Goal: Communication & Community: Answer question/provide support

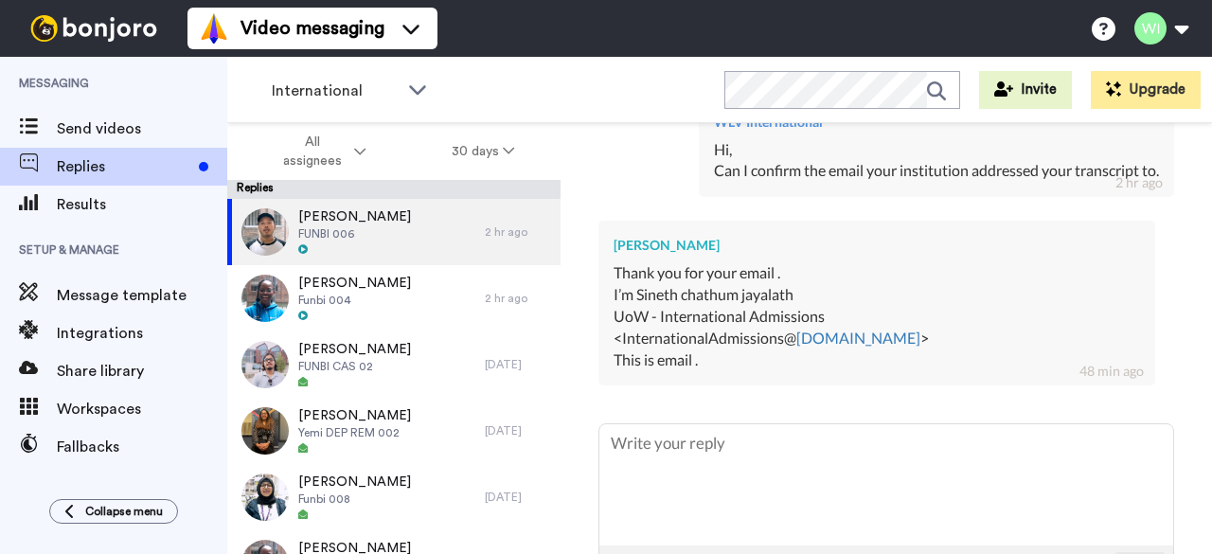
scroll to position [18139, 0]
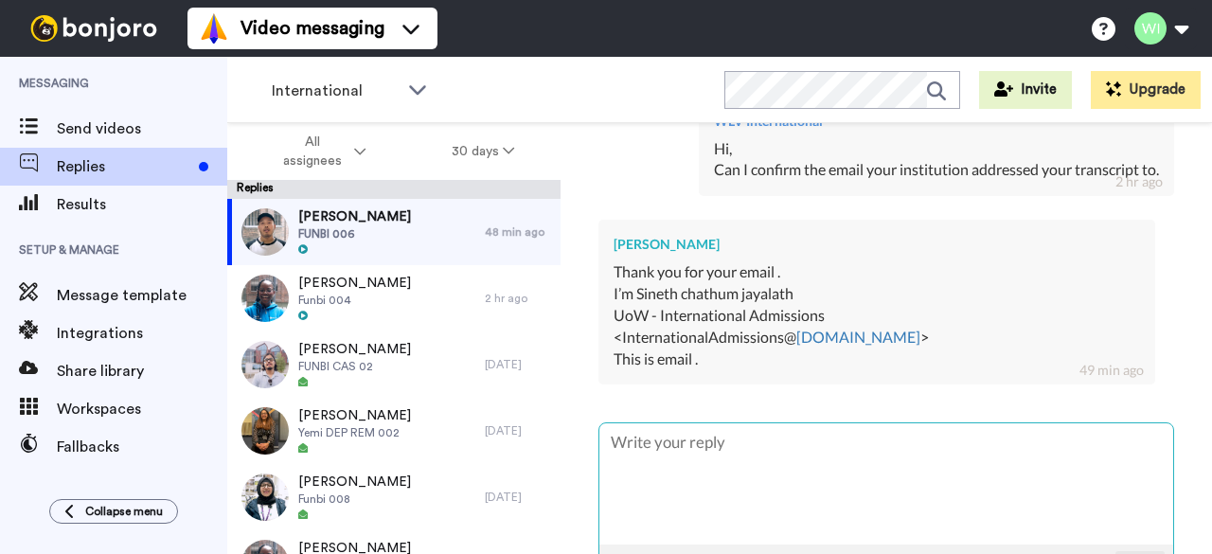
click at [743, 455] on textarea at bounding box center [886, 483] width 574 height 121
type textarea "x"
type textarea "C"
type textarea "x"
type textarea "Ca"
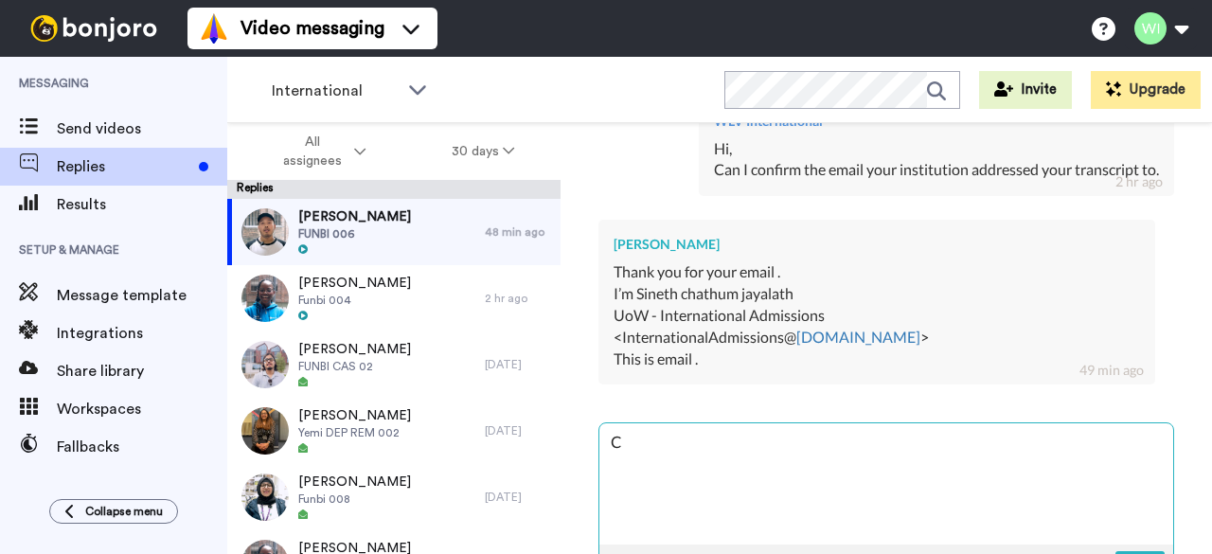
type textarea "x"
type textarea "Can"
type textarea "x"
type textarea "Can"
type textarea "x"
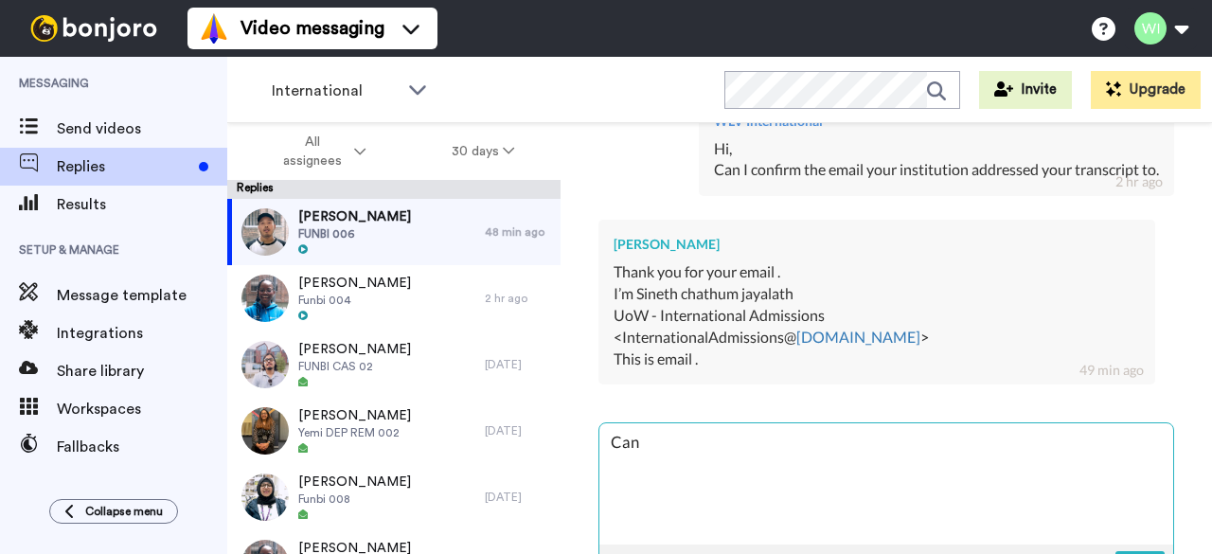
type textarea "Can y"
type textarea "x"
type textarea "Can yo"
type textarea "x"
type textarea "Can you"
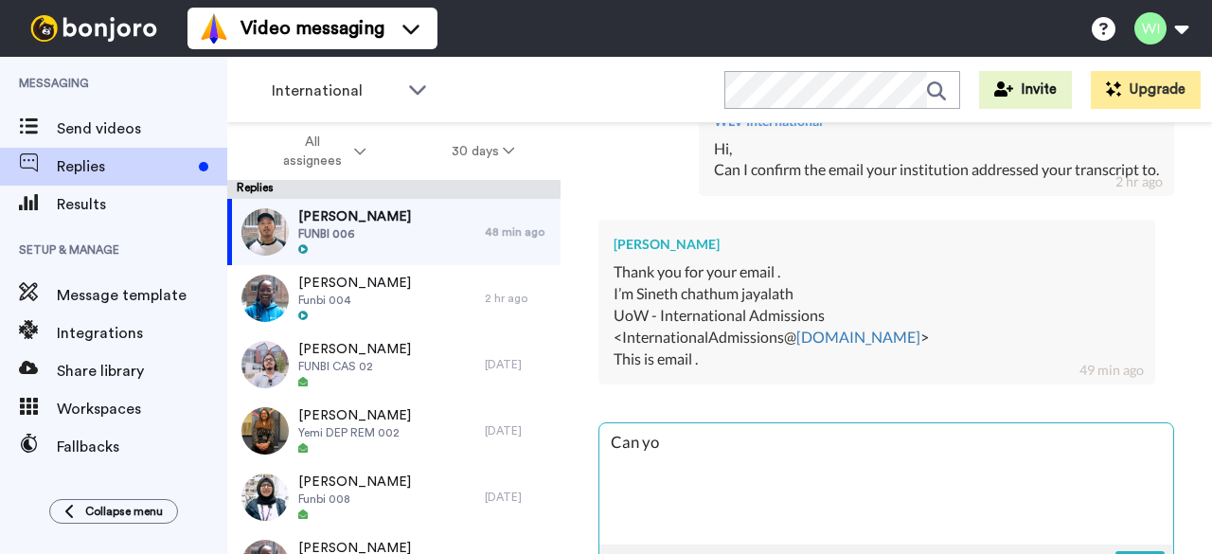
type textarea "x"
type textarea "Can you"
type textarea "x"
type textarea "Can you a"
type textarea "x"
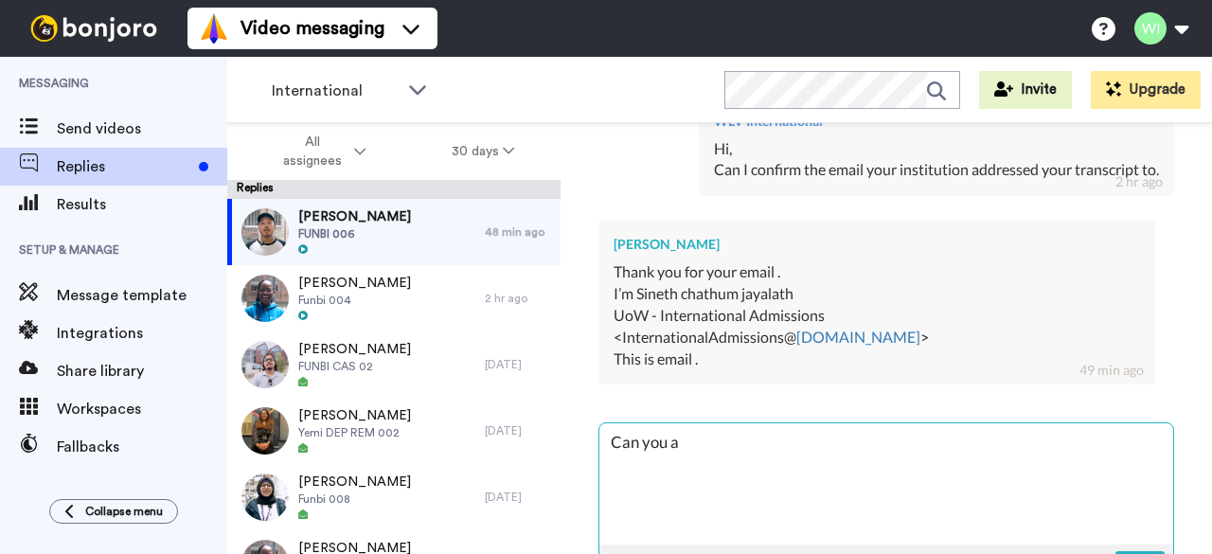
type textarea "Can you al"
type textarea "x"
type textarea "Can you als"
type textarea "x"
type textarea "Can you also"
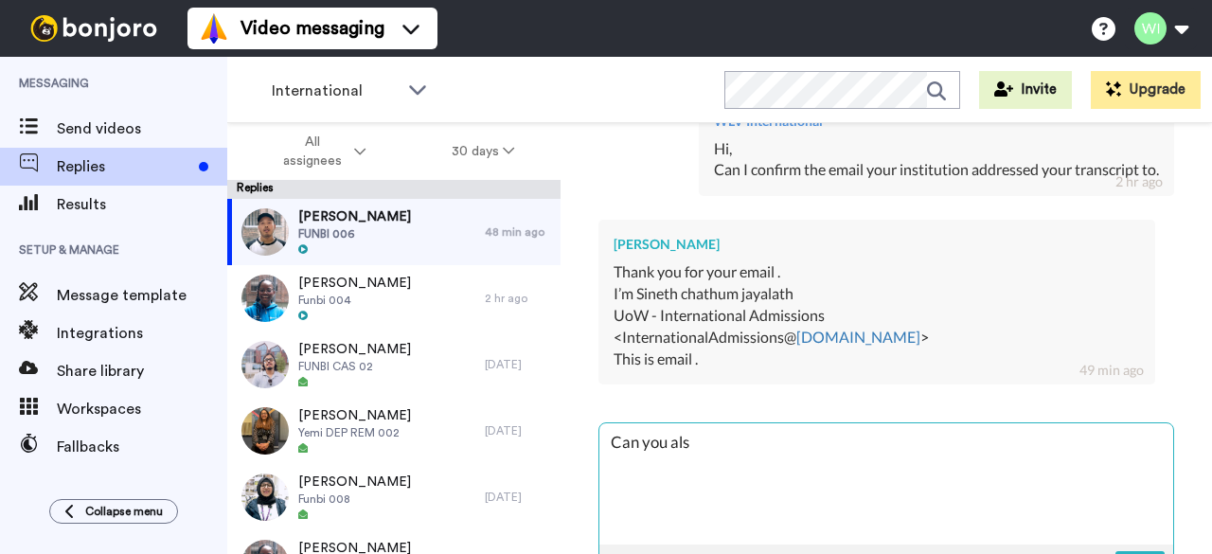
type textarea "x"
type textarea "Can you also"
type textarea "x"
type textarea "Can you also c"
type textarea "x"
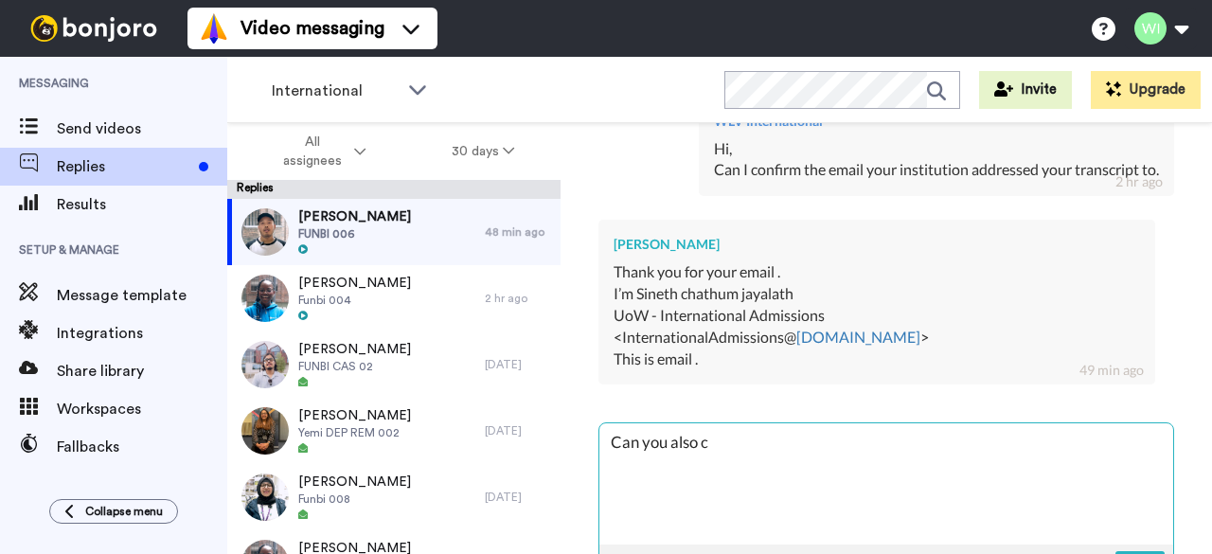
type textarea "Can you also co"
type textarea "x"
type textarea "Can you also con"
type textarea "x"
type textarea "Can you also conf"
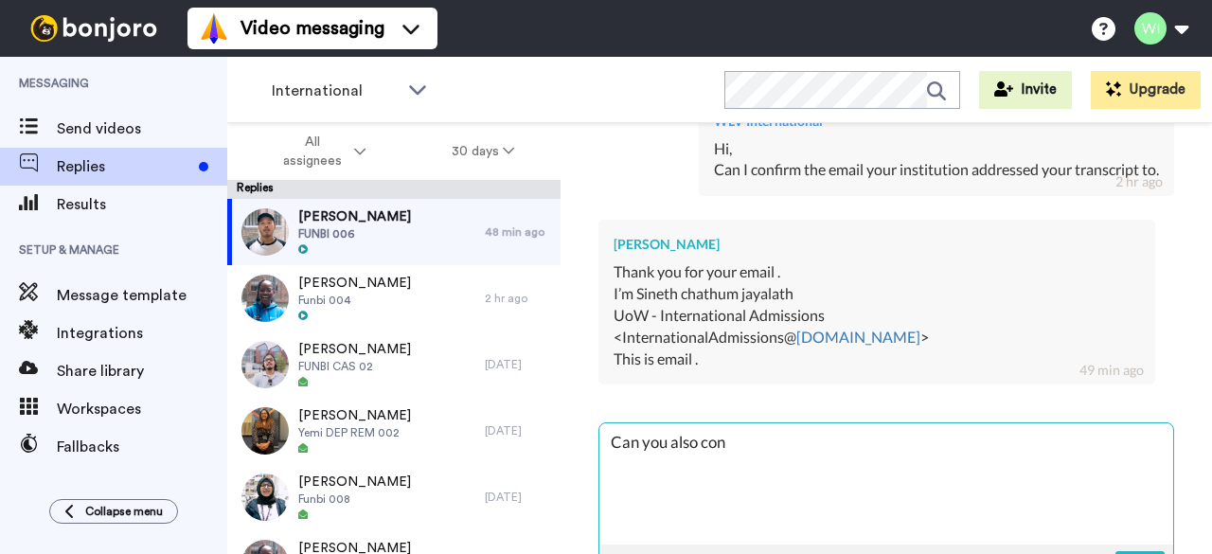
type textarea "x"
type textarea "Can you also confi"
type textarea "x"
type textarea "Can you also confir"
type textarea "x"
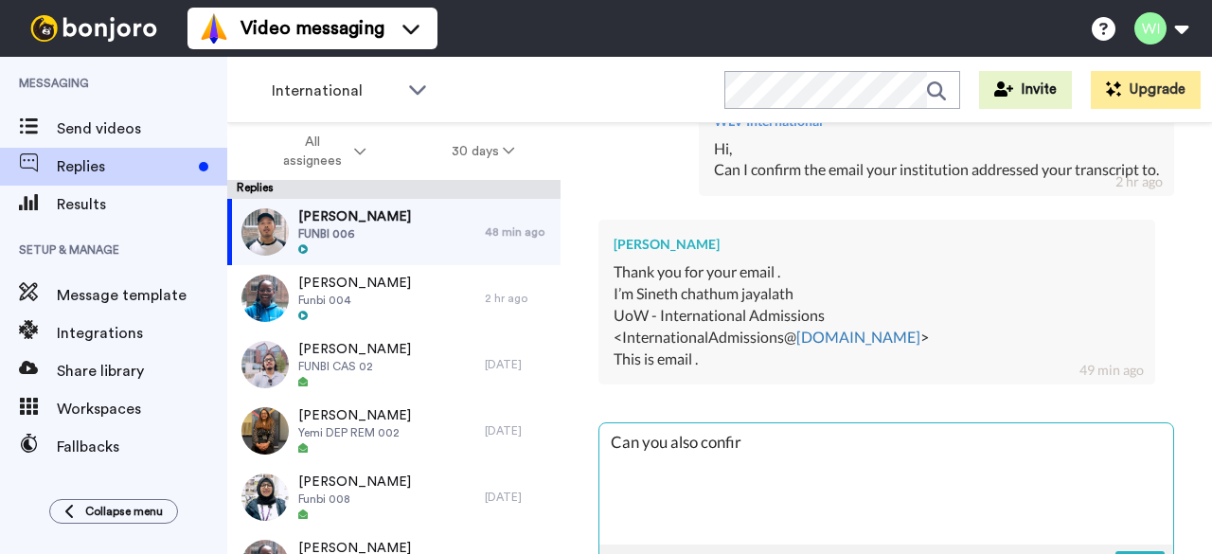
type textarea "Can you also confirm"
type textarea "x"
type textarea "Can you also confirm"
type textarea "x"
type textarea "Can you also confirm y"
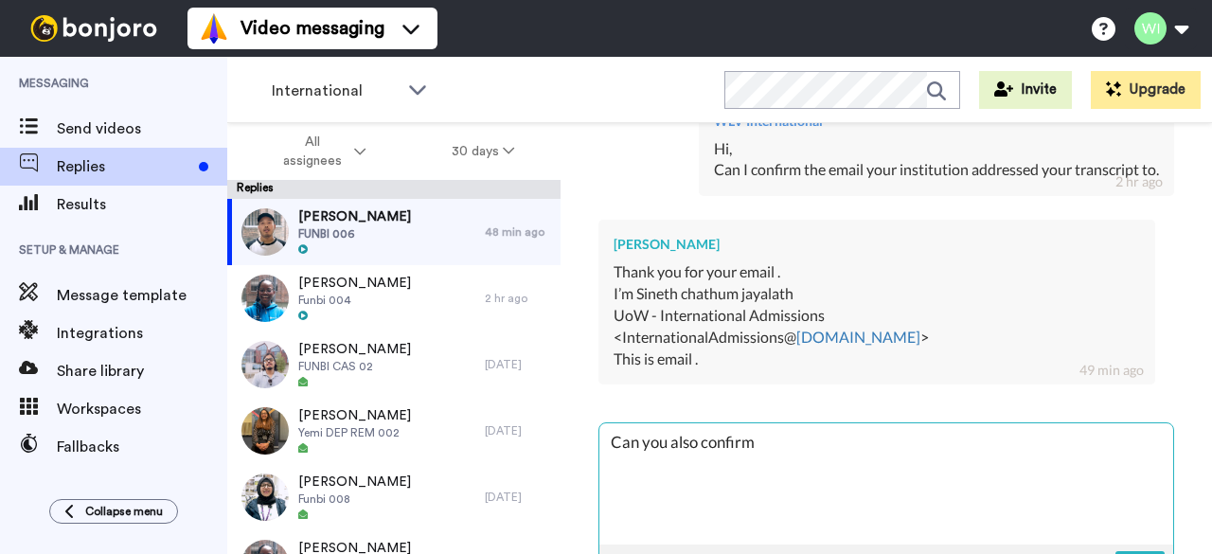
type textarea "x"
type textarea "Can you also confirm"
type textarea "x"
type textarea "Can you also confirm t"
type textarea "x"
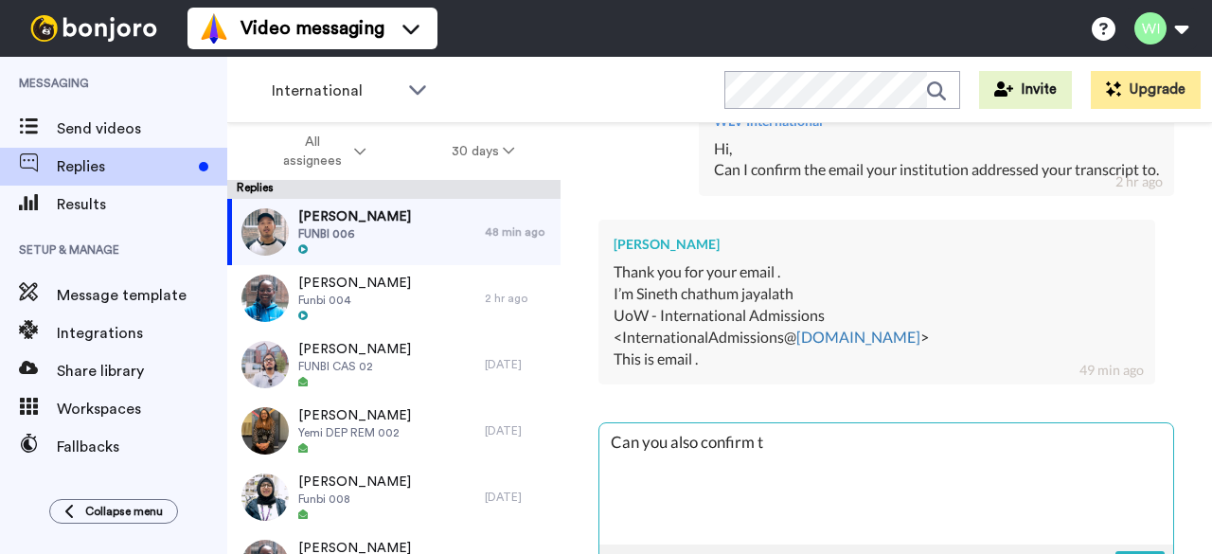
type textarea "Can you also confirm th"
type textarea "x"
type textarea "Can you also confirm the"
type textarea "x"
type textarea "Can you also confirm the"
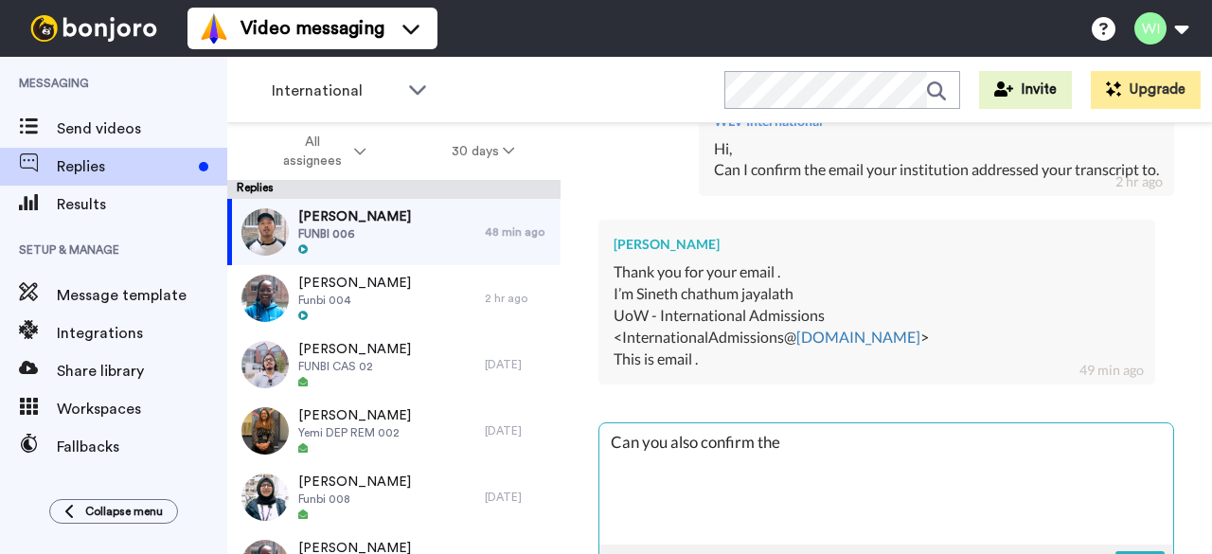
type textarea "x"
type textarea "Can you also confirm the e"
type textarea "x"
type textarea "Can you also confirm the em"
type textarea "x"
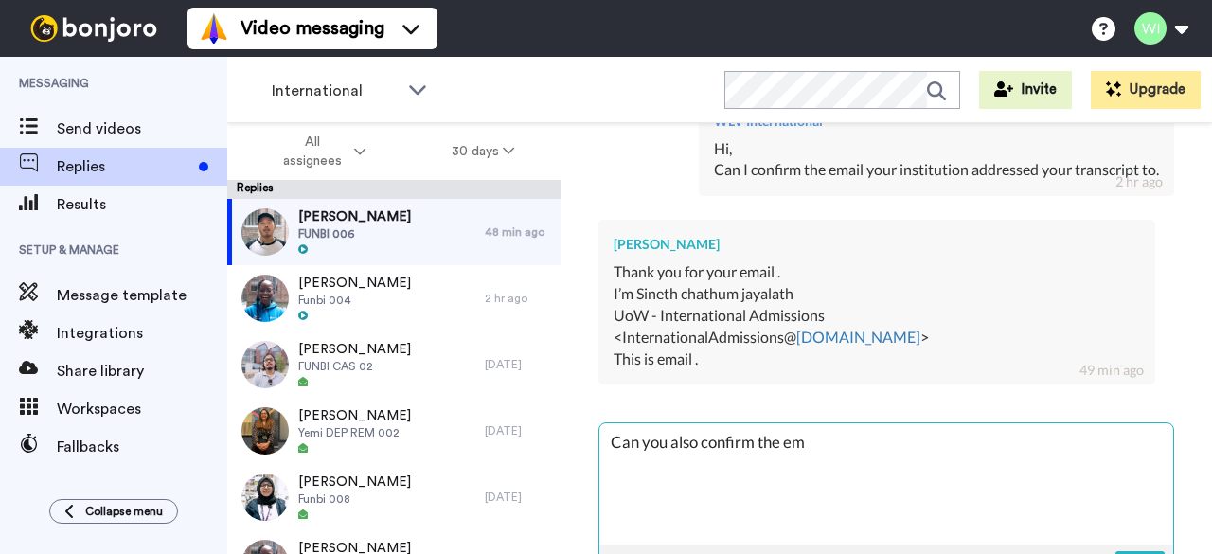
type textarea "Can you also confirm the ema"
type textarea "x"
type textarea "Can you also confirm the emai"
type textarea "x"
type textarea "Can you also confirm the email"
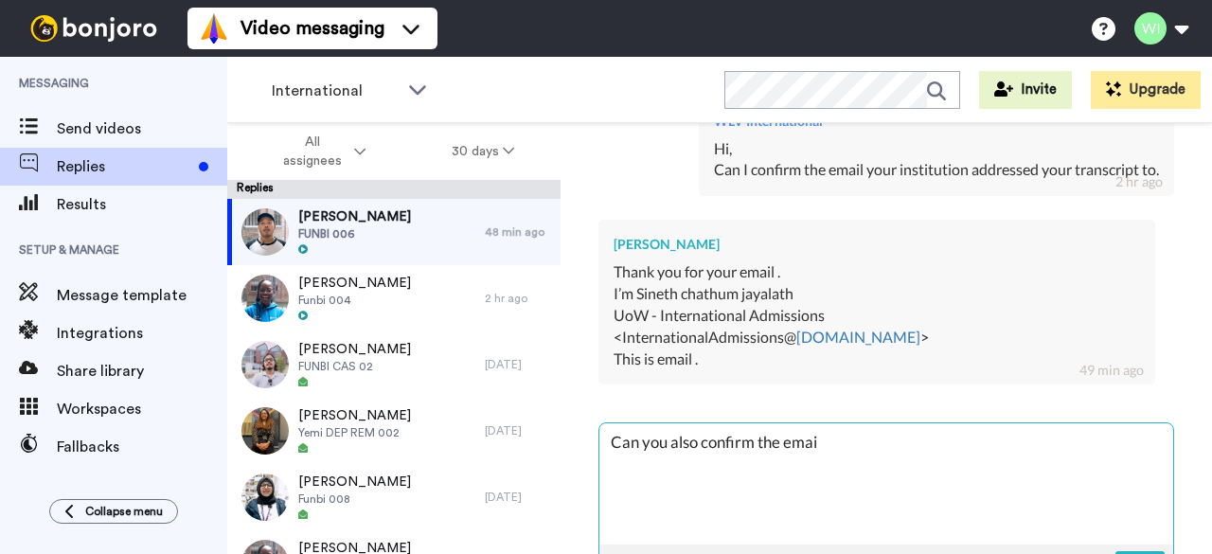
type textarea "x"
type textarea "Can you also confirm the email"
type textarea "x"
type textarea "Can you also confirm the email o"
type textarea "x"
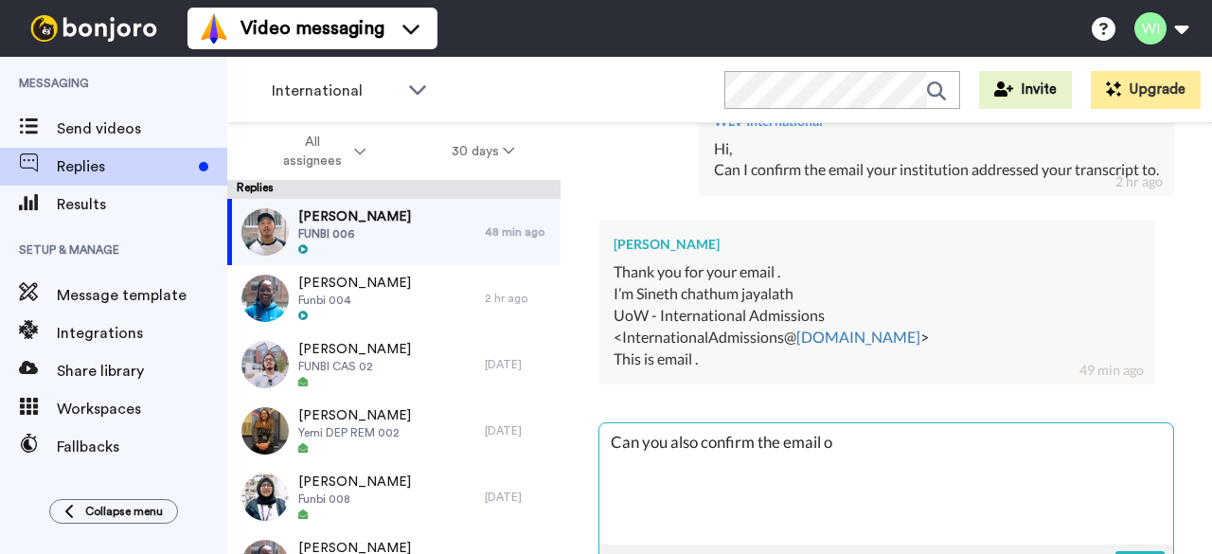
type textarea "Can you also confirm the email of"
type textarea "x"
type textarea "Can you also confirm the email of"
type textarea "x"
type textarea "Can you also confirm the email of w"
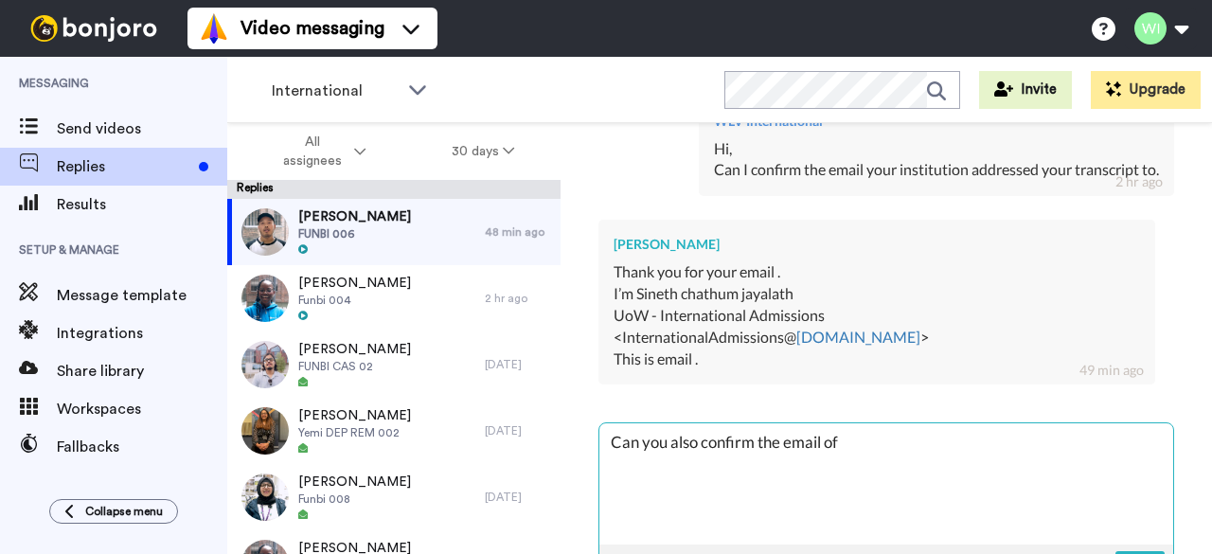
type textarea "x"
type textarea "Can you also confirm the email of wi"
type textarea "x"
type textarea "Can you also confirm the email of wic"
type textarea "x"
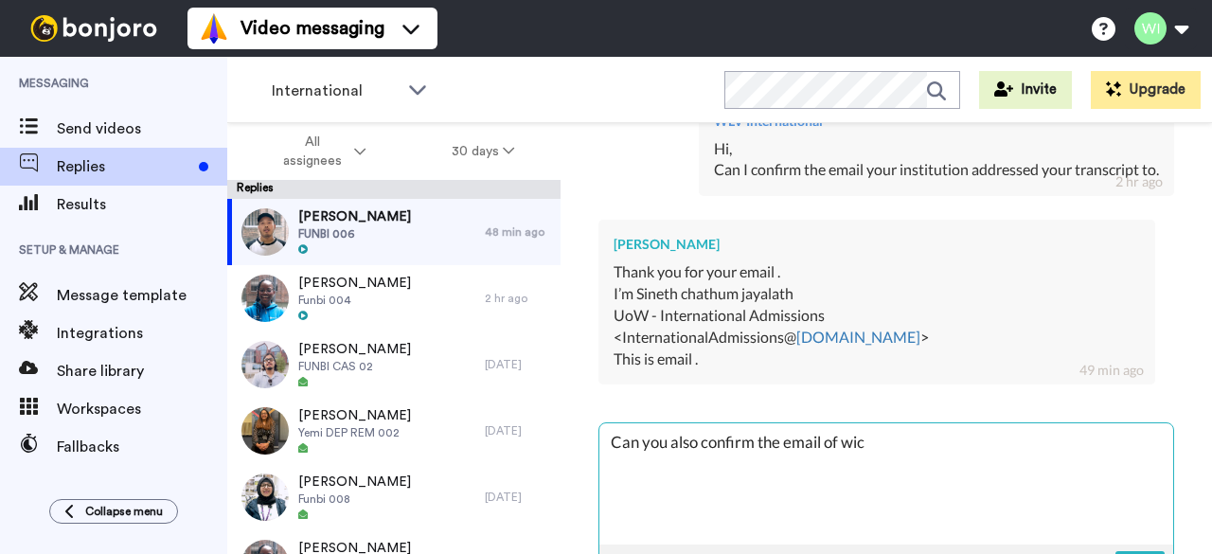
type textarea "Can you also confirm the email of wich"
type textarea "x"
type textarea "Can you also confirm the email of wich"
type textarea "x"
type textarea "Can you also confirm the email of wich"
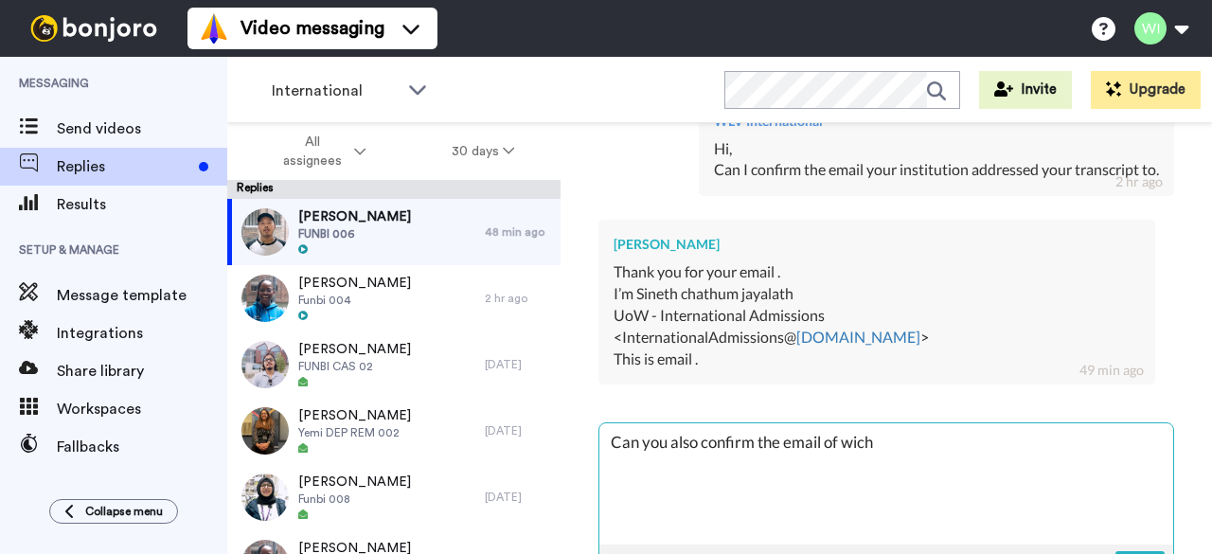
type textarea "x"
type textarea "Can you also confirm the email of wic"
type textarea "x"
type textarea "Can you also confirm the email of wi"
type textarea "x"
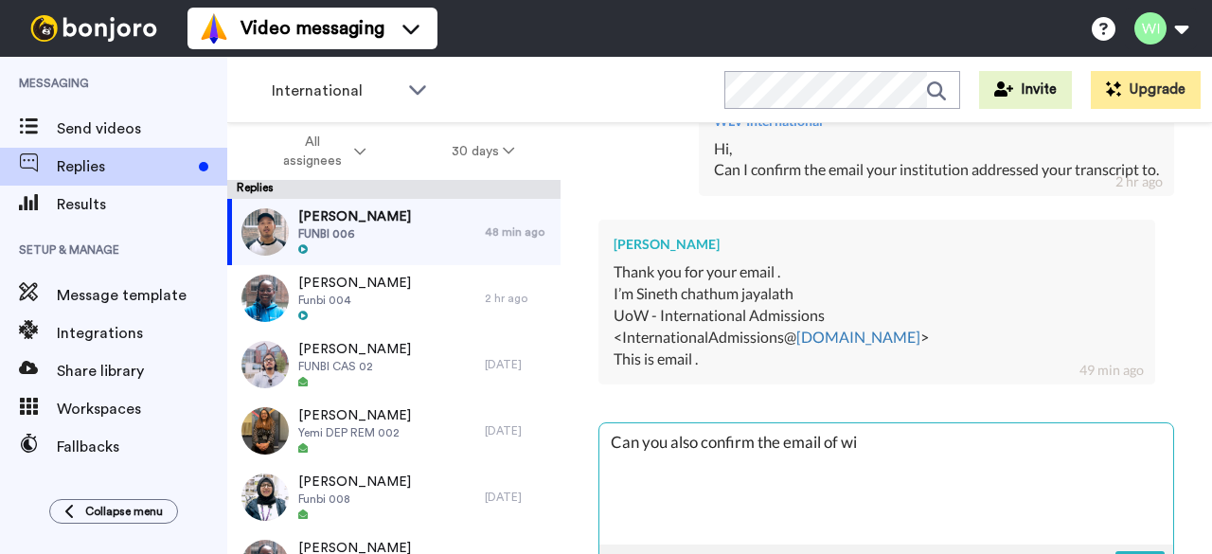
type textarea "Can you also confirm the email of w"
type textarea "x"
type textarea "Can you also confirm the email of wh"
type textarea "x"
type textarea "Can you also confirm the email of whi"
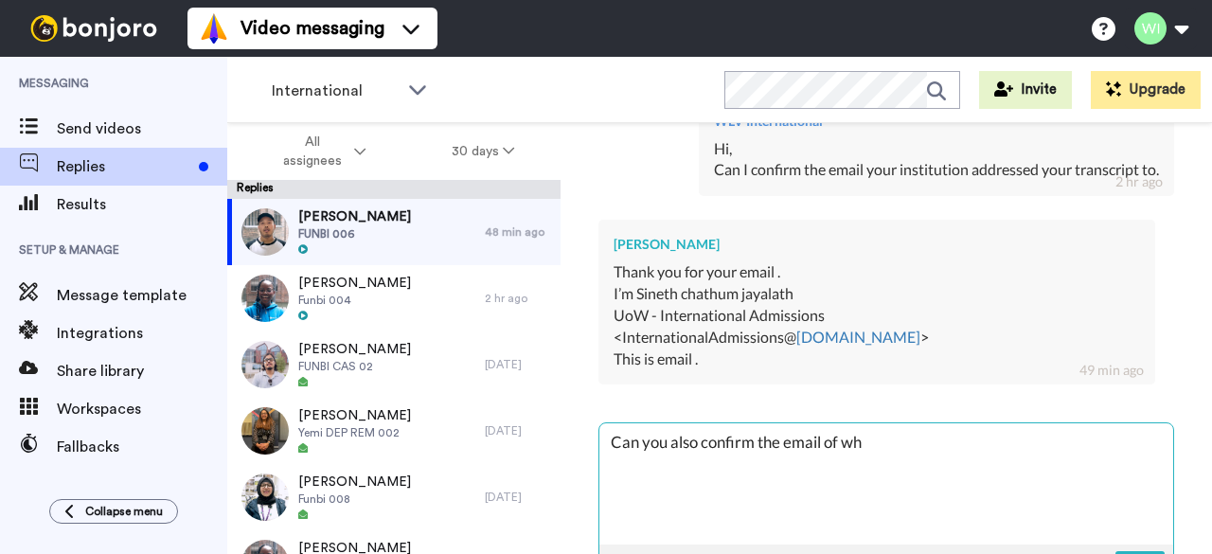
type textarea "x"
type textarea "Can you also confirm the email of whic"
type textarea "x"
type textarea "Can you also confirm the email of which"
type textarea "x"
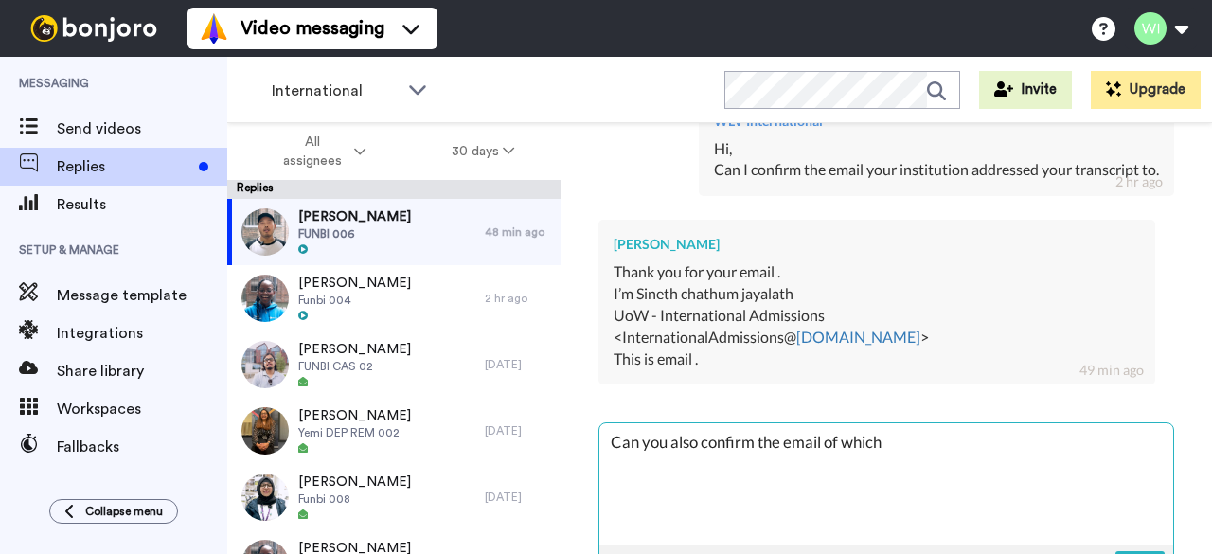
type textarea "Can you also confirm the email of which"
type textarea "x"
type textarea "Can you also confirm the email of which t"
type textarea "x"
type textarea "Can you also confirm the email of which th"
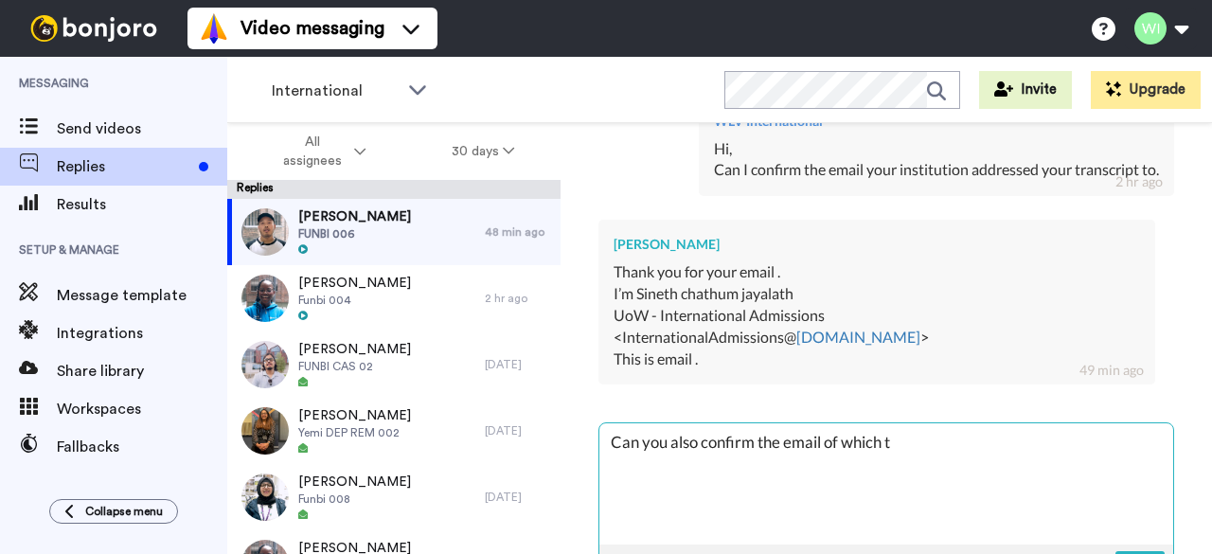
type textarea "x"
type textarea "Can you also confirm the email of which thr"
type textarea "x"
type textarea "Can you also confirm the email of which th"
type textarea "x"
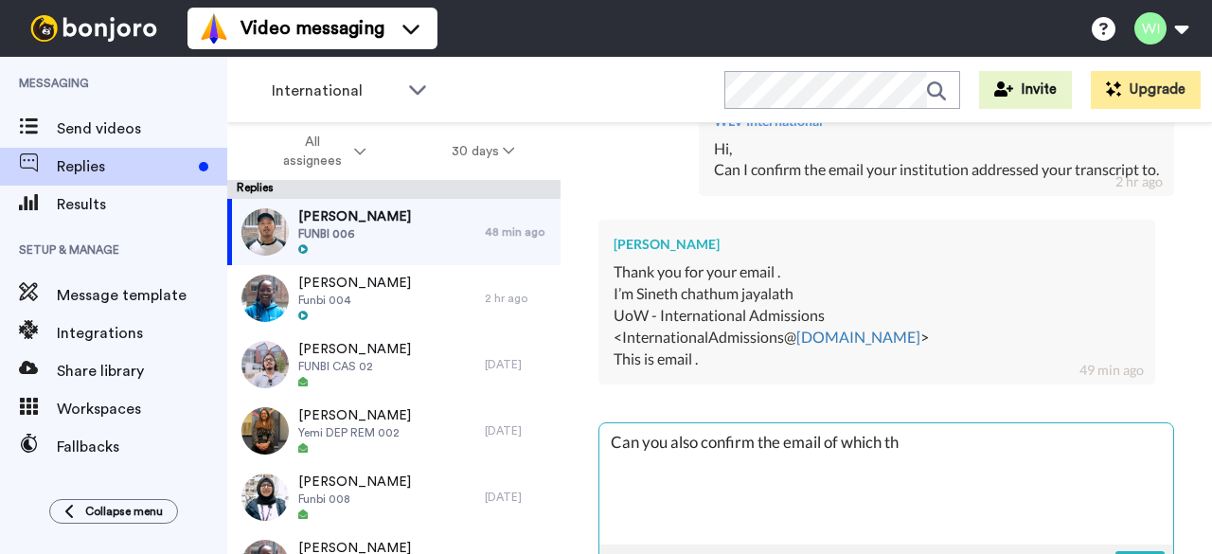
type textarea "Can you also confirm the email of which the"
type textarea "x"
type textarea "Can you also confirm the email of which the"
type textarea "x"
type textarea "Can you also confirm the email of which the t"
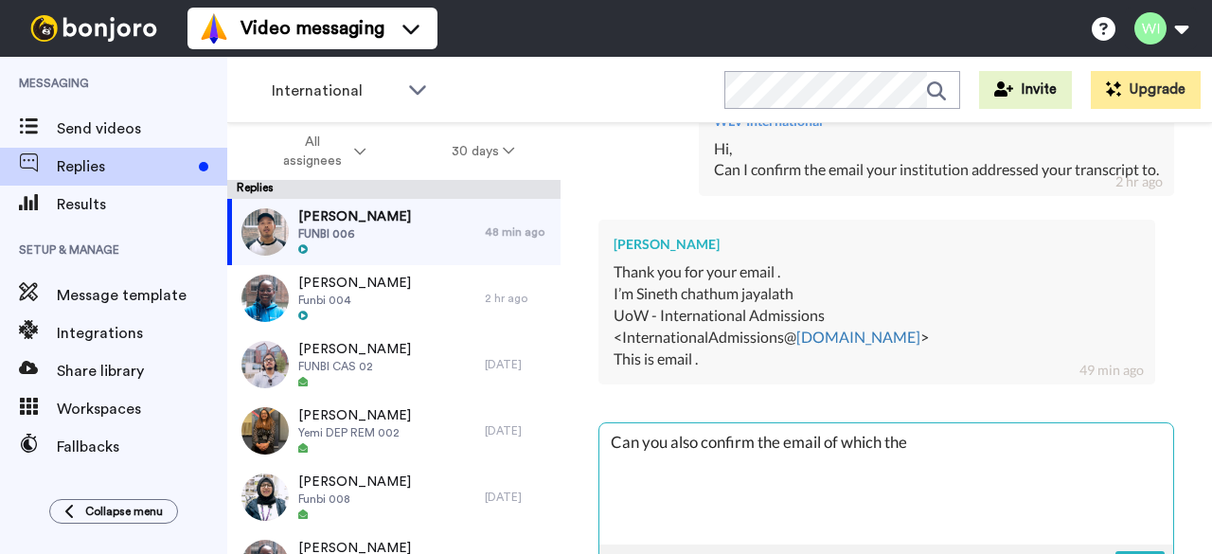
type textarea "x"
type textarea "Can you also confirm the email of which the tr"
type textarea "x"
type textarea "Can you also confirm the email of which the tra"
type textarea "x"
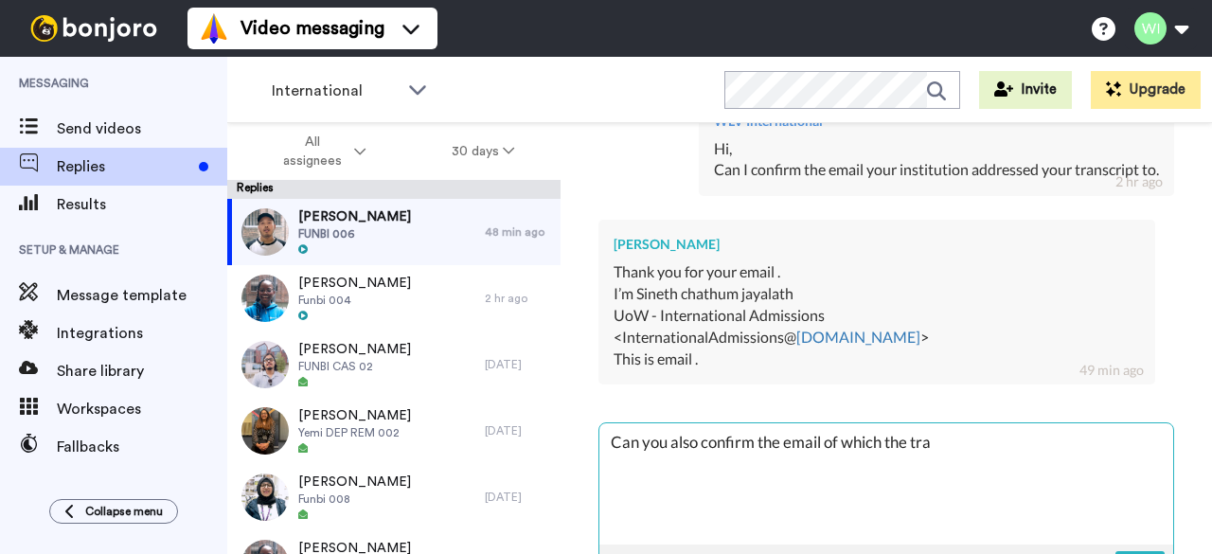
type textarea "Can you also confirm the email of which the [PERSON_NAME]"
type textarea "x"
type textarea "Can you also confirm the email of which the trans"
type textarea "x"
type textarea "Can you also confirm the email of which the transc"
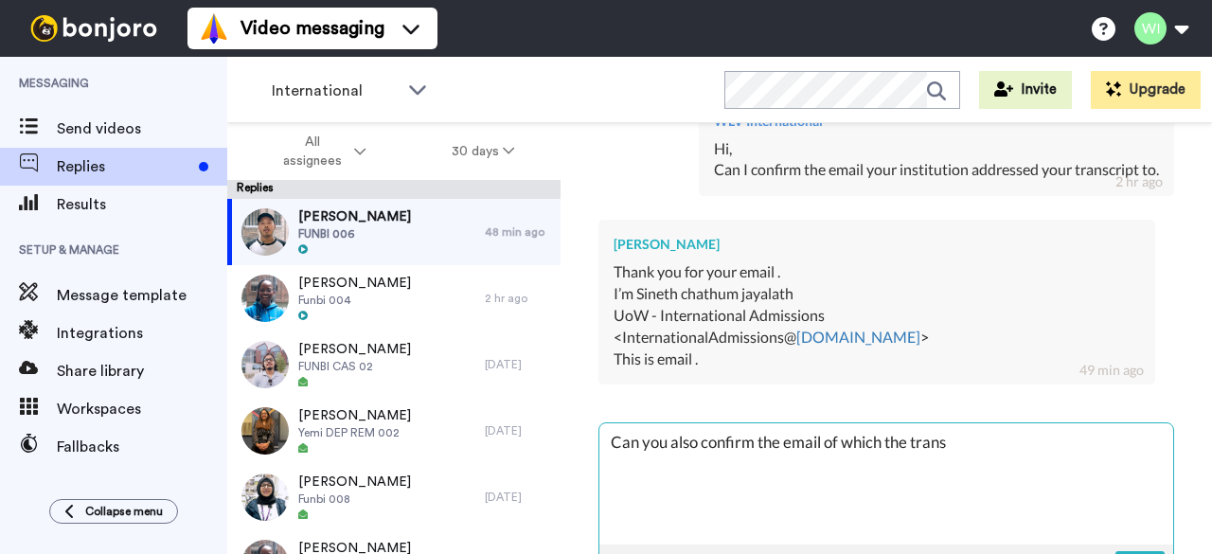
type textarea "x"
type textarea "Can you also confirm the email of which the transcr"
type textarea "x"
type textarea "Can you also confirm the email of which the transcri"
type textarea "x"
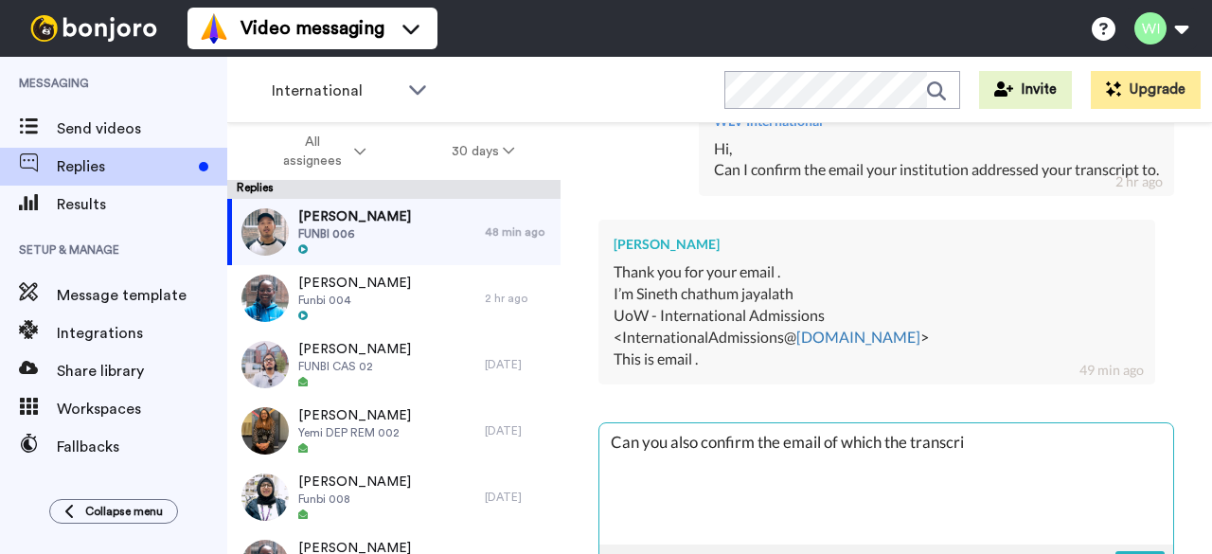
type textarea "Can you also confirm the email of which the transcrip"
type textarea "x"
type textarea "Can you also confirm the email of which the transcript"
type textarea "x"
type textarea "Can you also confirm the email of which the transcript"
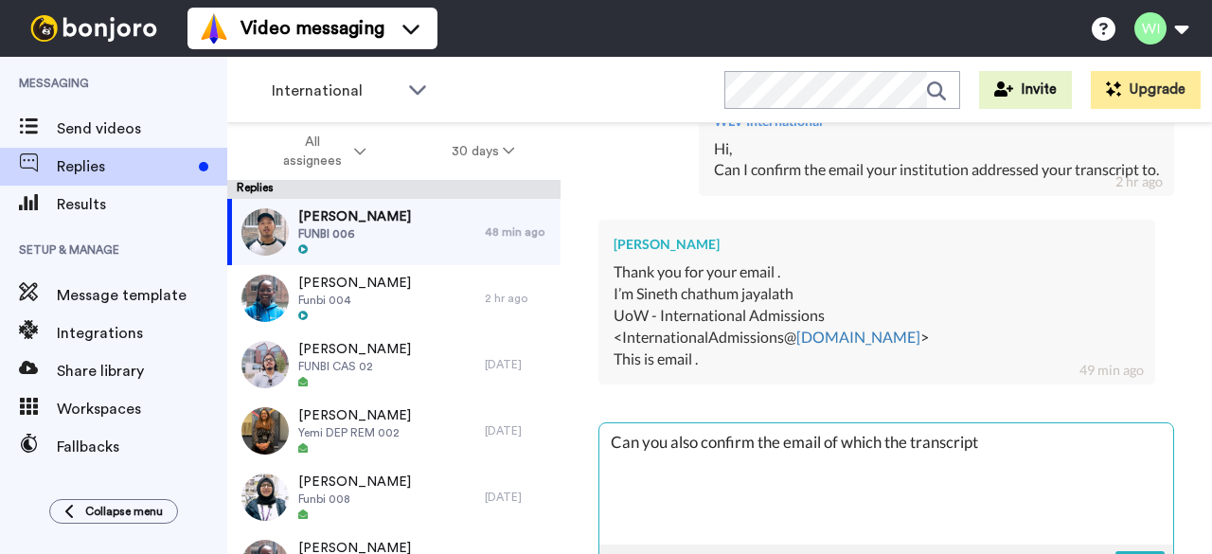
type textarea "x"
type textarea "Can you also confirm the email of which the transcript w"
type textarea "x"
type textarea "Can you also confirm the email of which the transcript wa"
type textarea "x"
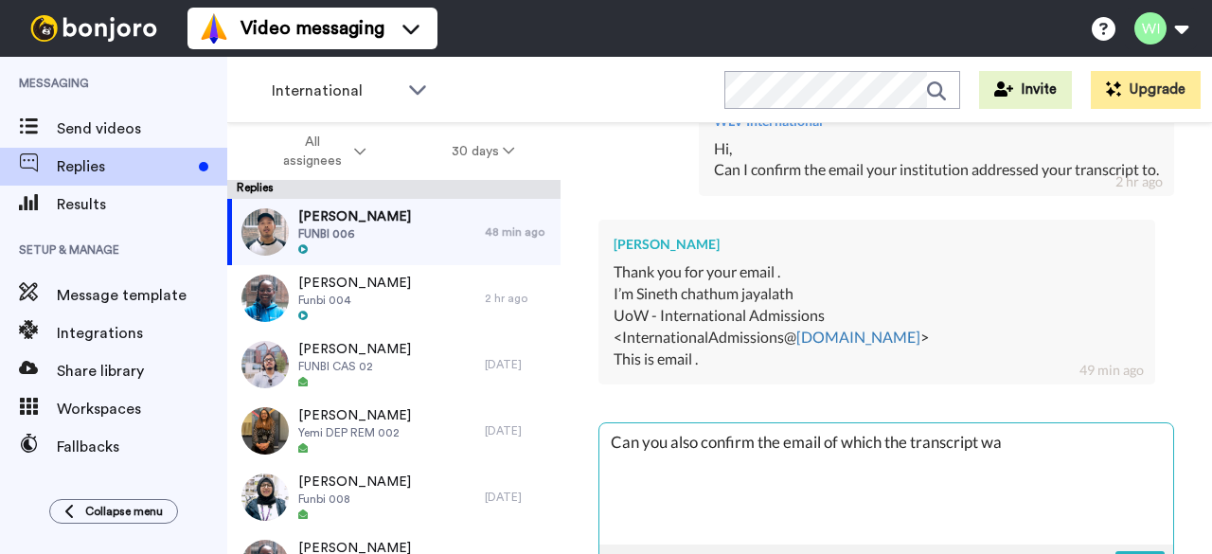
type textarea "Can you also confirm the email of which the transcript was"
type textarea "x"
type textarea "Can you also confirm the email of which the transcript was"
type textarea "x"
type textarea "Can you also confirm the email of which the transcript was s"
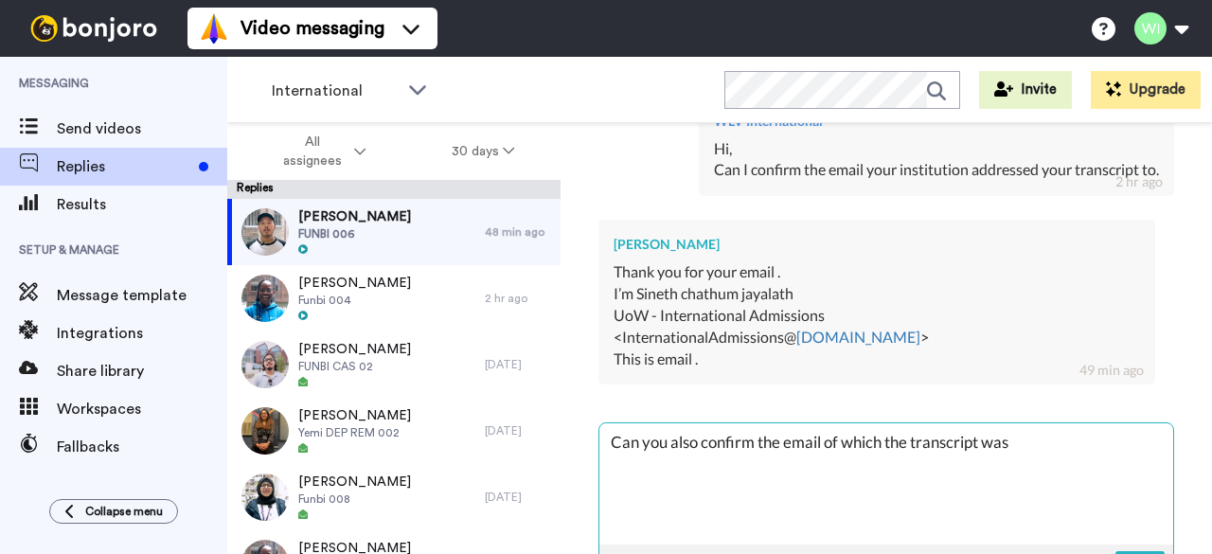
type textarea "x"
type textarea "Can you also confirm the email of which the transcript was sw"
type textarea "x"
type textarea "Can you also confirm the email of which the transcript was swn"
type textarea "x"
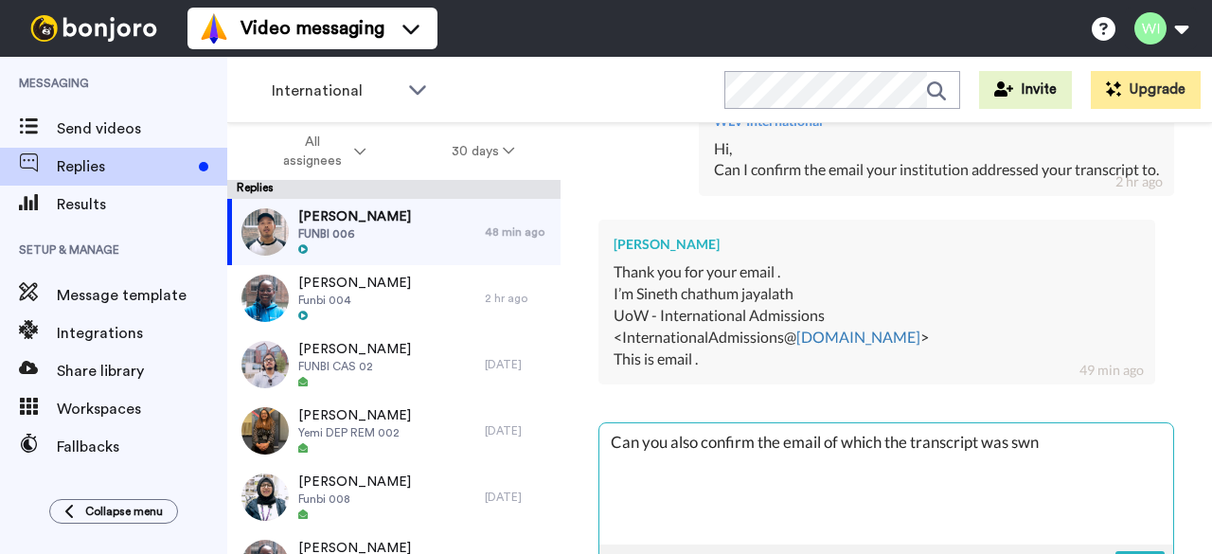
type textarea "Can you also confirm the email of which the transcript was swnd"
type textarea "x"
type textarea "Can you also confirm the email of which the transcript was swnd"
type textarea "x"
type textarea "Can you also confirm the email of which the transcript was swnd f"
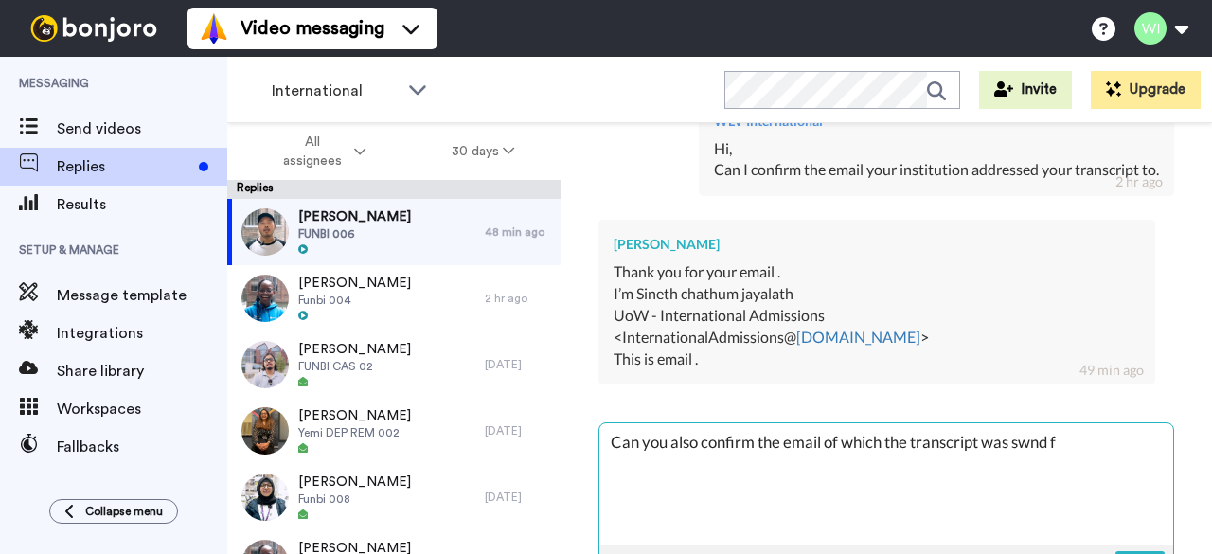
type textarea "x"
type textarea "Can you also confirm the email of which the transcript was swnd fr"
type textarea "x"
type textarea "Can you also confirm the email of which the transcript was swnd fro"
type textarea "x"
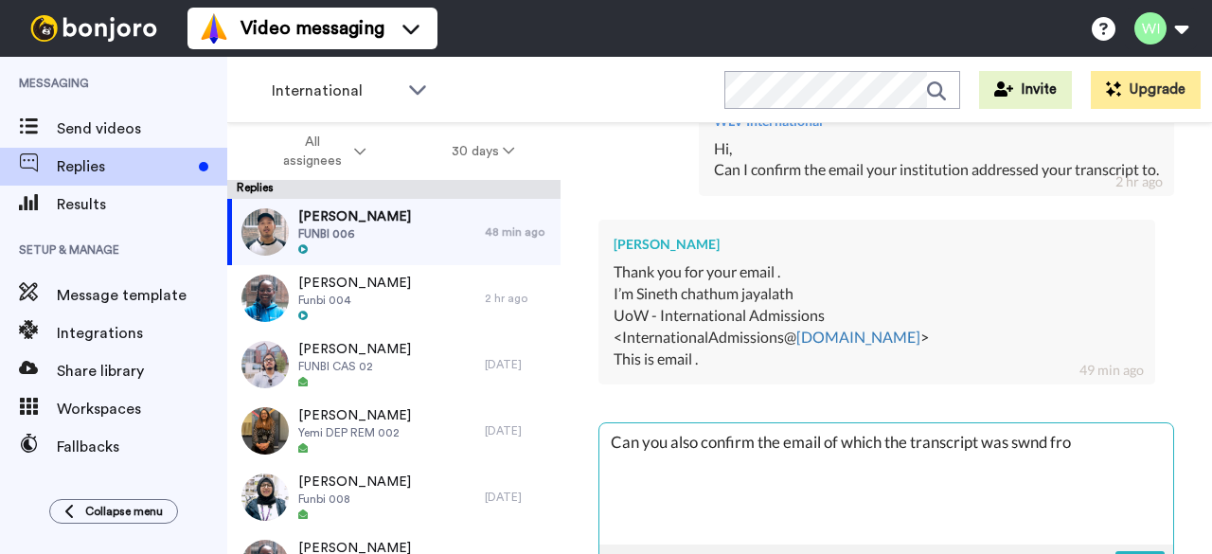
type textarea "Can you also confirm the email of which the transcript was swnd from"
type textarea "x"
type textarea "Can you also confirm the email of which the transcript was snd from"
type textarea "x"
type textarea "Can you also confirm the email of which the transcript was sn from"
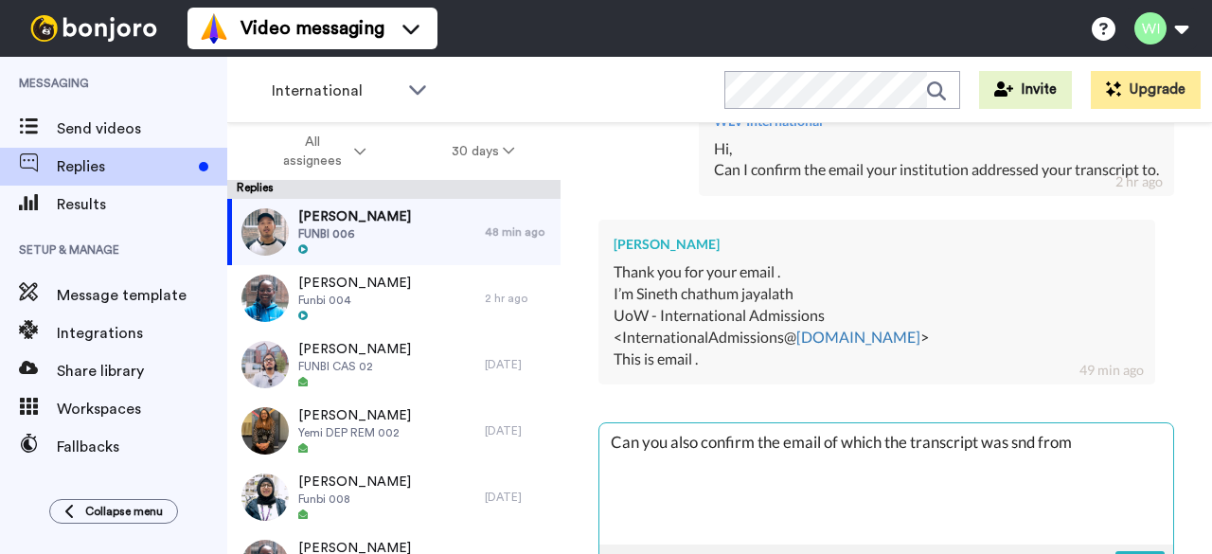
type textarea "x"
type textarea "Can you also confirm the email of which the transcript was s from"
type textarea "x"
type textarea "Can you also confirm the email of which the transcript was se from"
type textarea "x"
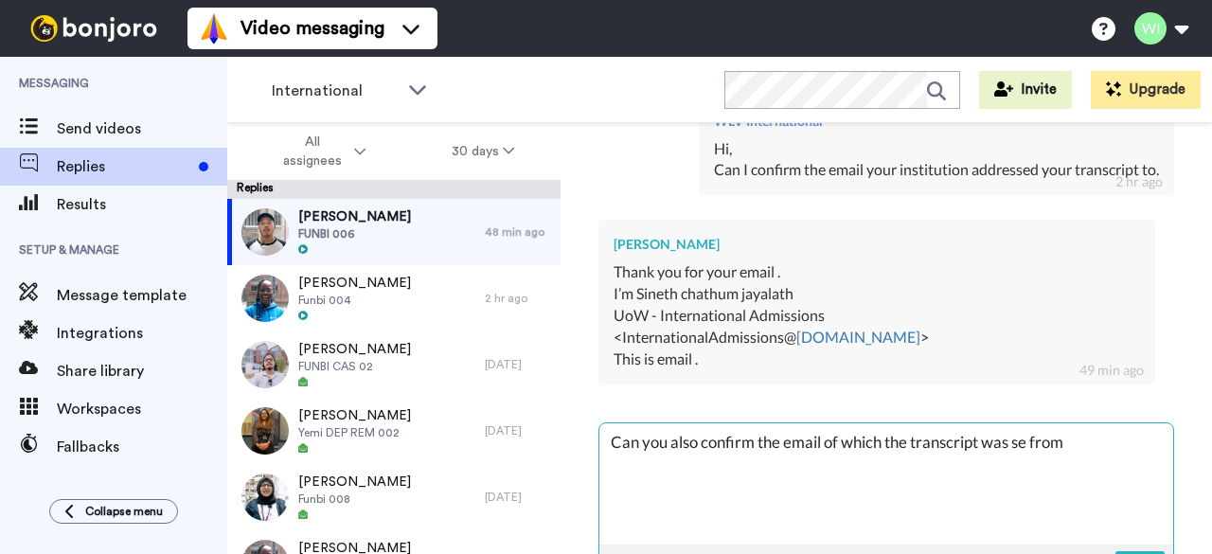
type textarea "Can you also confirm the email of which the transcript was sen from"
type textarea "x"
type textarea "Can you also confirm the email of which the transcript was sent from"
type textarea "x"
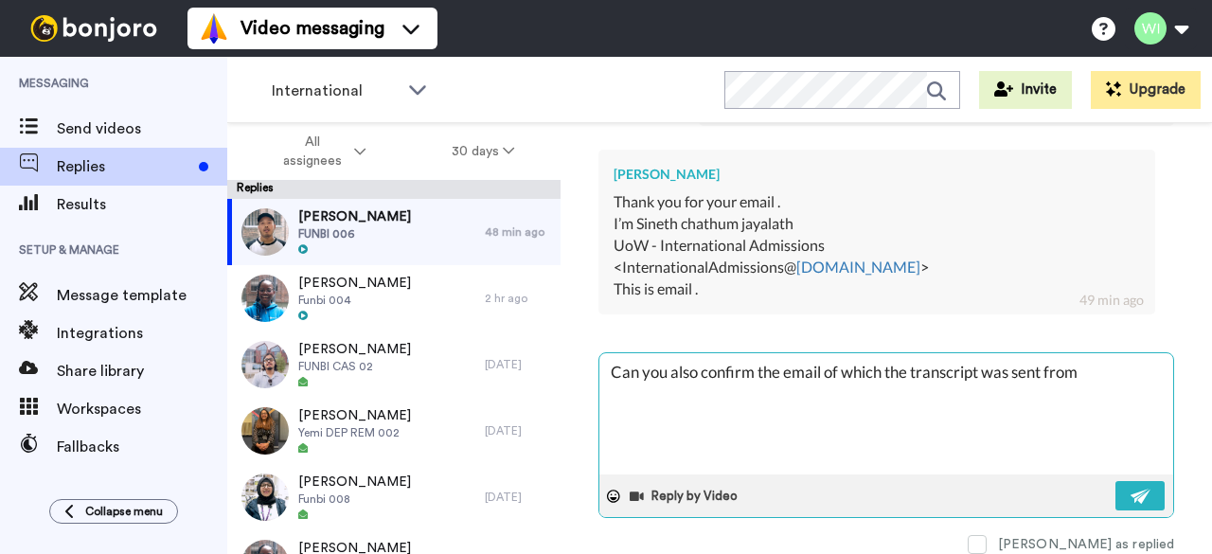
click at [1118, 363] on textarea "Can you also confirm the email of which the transcript was sent from" at bounding box center [886, 413] width 574 height 121
type textarea "Can you also confirm the email of which the transcript was sent from."
type textarea "x"
type textarea "Can you also confirm the email of which the transcript was sent from."
click at [1130, 488] on img at bounding box center [1140, 495] width 21 height 15
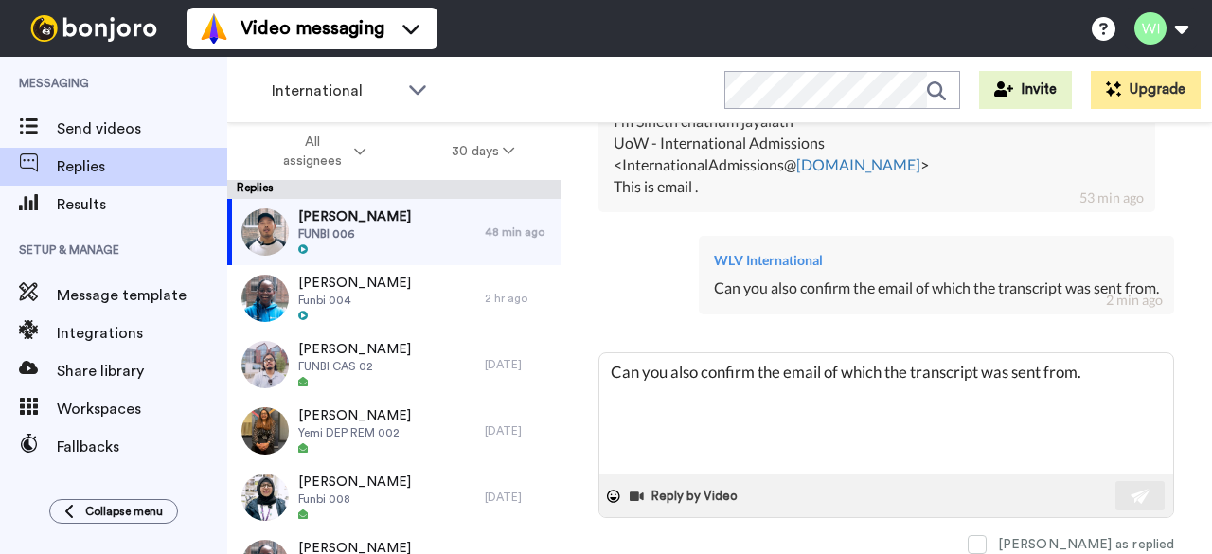
scroll to position [18327, 0]
type textarea "x"
